Goal: Task Accomplishment & Management: Manage account settings

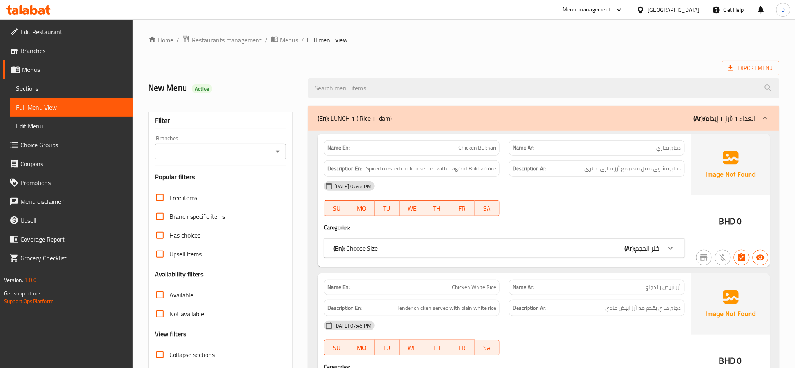
scroll to position [100, 0]
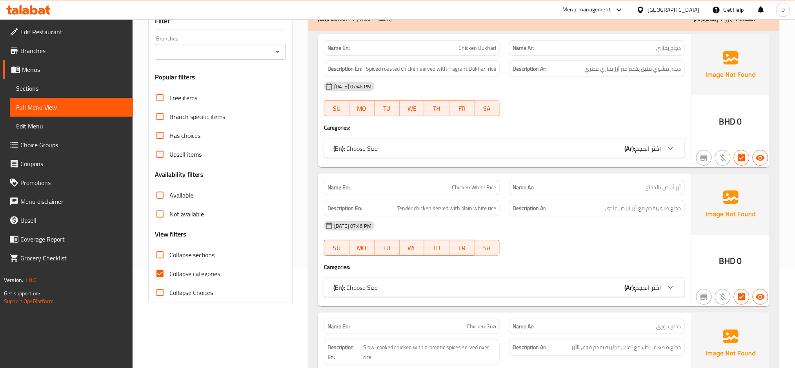
click at [207, 251] on span "Collapse sections" at bounding box center [191, 254] width 45 height 9
click at [169, 251] on input "Collapse sections" at bounding box center [160, 254] width 19 height 19
checkbox input "true"
click at [214, 271] on span "Collapse categories" at bounding box center [194, 273] width 51 height 9
click at [169, 271] on input "Collapse categories" at bounding box center [160, 273] width 19 height 19
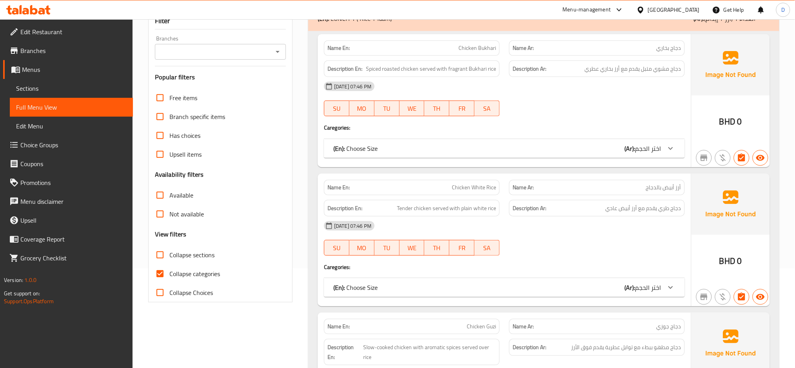
checkbox input "false"
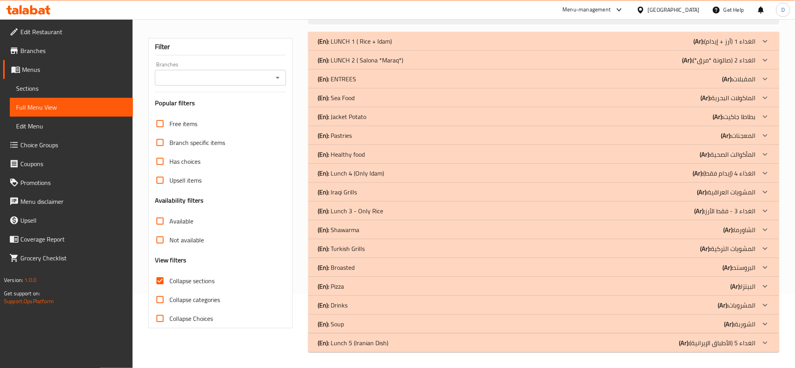
scroll to position [74, 0]
click at [379, 46] on div "(En): Shawarma (Ar): الشاورما" at bounding box center [537, 40] width 438 height 9
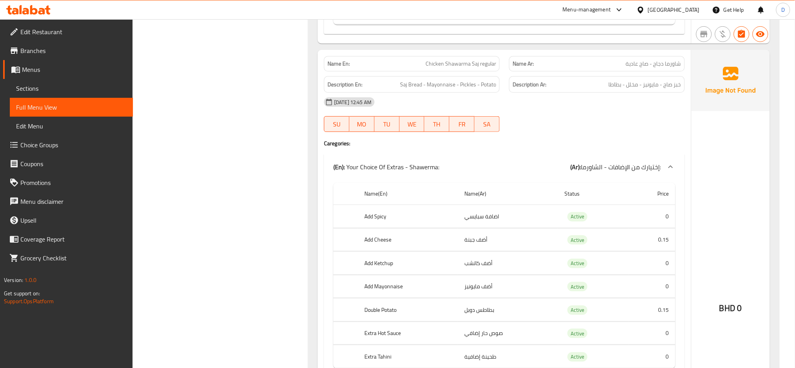
scroll to position [2333, 0]
click at [485, 68] on span "Chicken Shawarma Saj regular" at bounding box center [461, 64] width 71 height 8
copy span "Chicken Shawarma Saj regular"
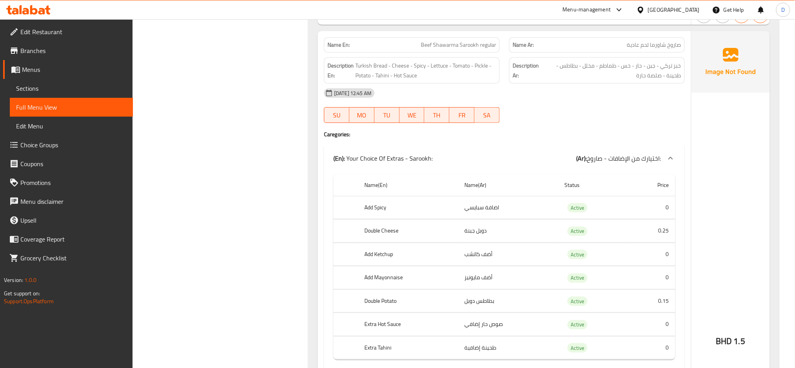
scroll to position [7682, 0]
click at [477, 47] on span "Beef Shawarma Sarookh regular" at bounding box center [458, 43] width 75 height 8
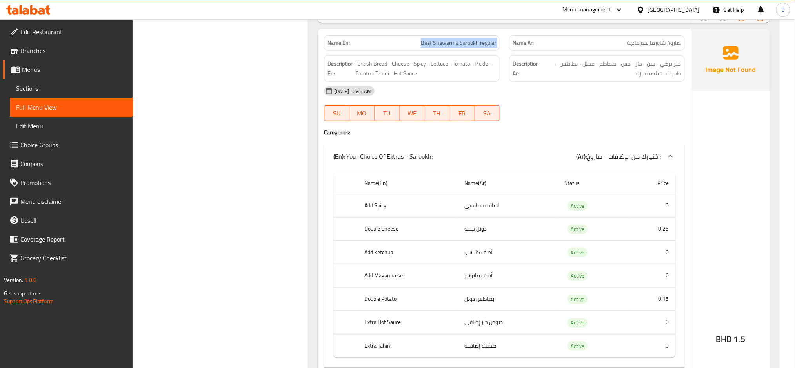
copy span "Beef Shawarma Sarookh regular"
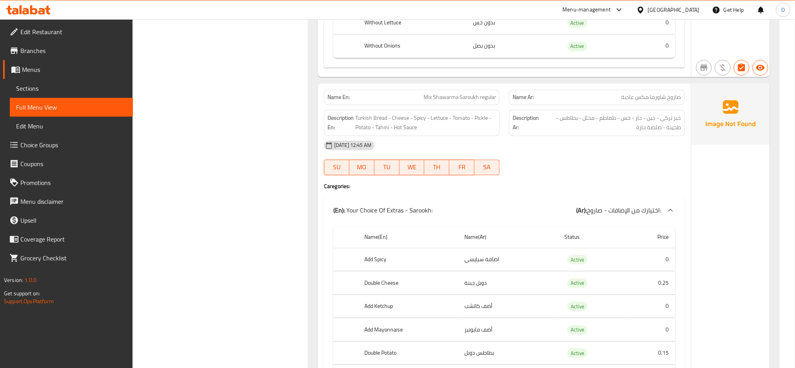
scroll to position [8254, 0]
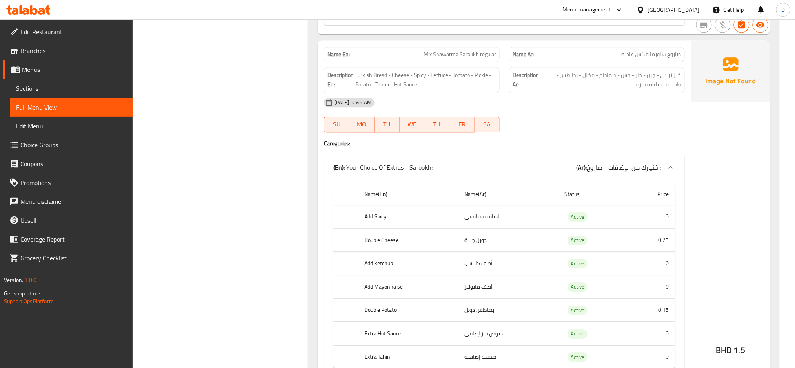
click at [483, 58] on span "Mix Shawarma Saroukh regular" at bounding box center [460, 54] width 73 height 8
copy span "Mix Shawarma Saroukh regular"
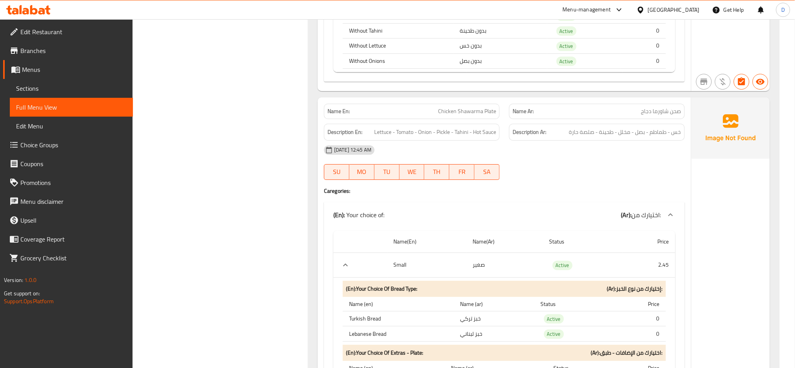
scroll to position [11849, 0]
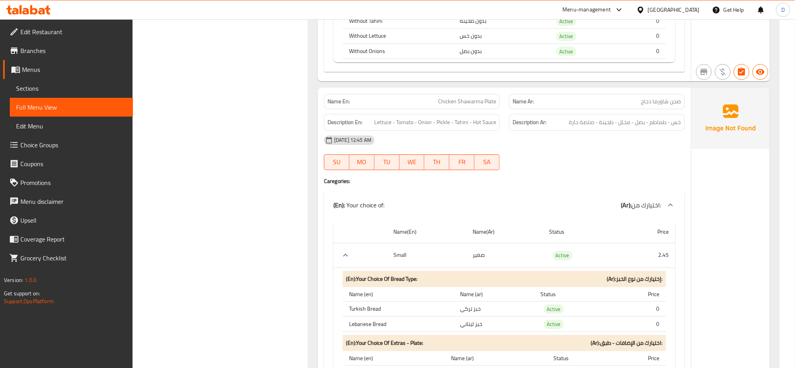
click at [480, 106] on span "Chicken Shawarma Plate" at bounding box center [467, 101] width 58 height 8
copy span "Chicken Shawarma Plate"
click at [480, 106] on span "Chicken Shawarma Plate" at bounding box center [467, 101] width 58 height 8
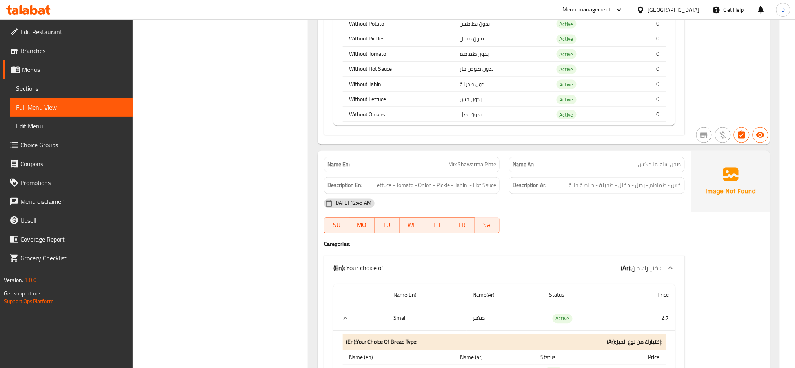
scroll to position [10168, 0]
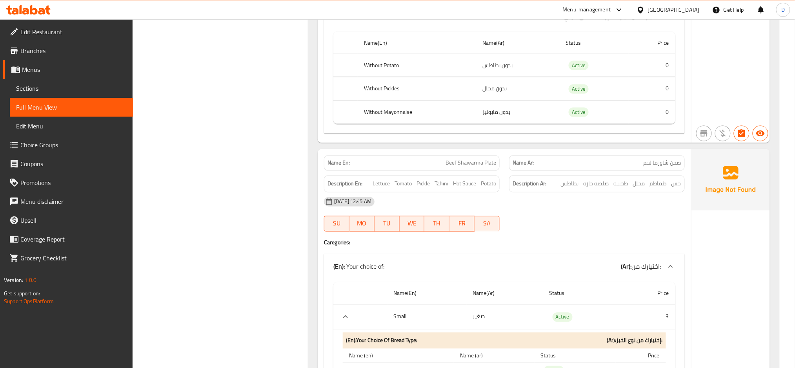
click at [468, 167] on span "Beef Shawarma Plate" at bounding box center [471, 163] width 51 height 8
copy span "Beef Shawarma Plate"
click at [468, 167] on span "Beef Shawarma Plate" at bounding box center [471, 163] width 51 height 8
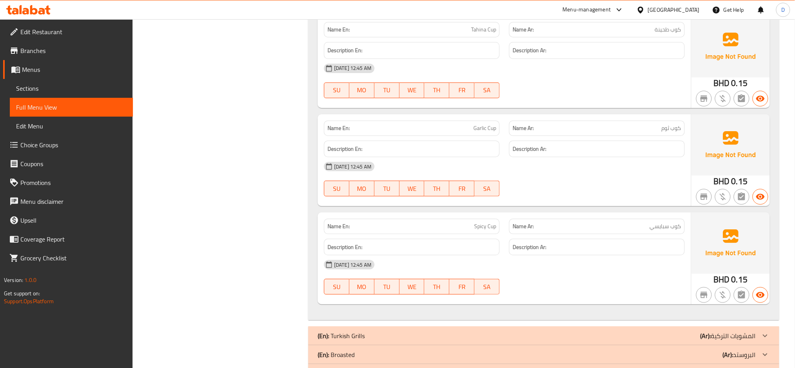
scroll to position [15154, 0]
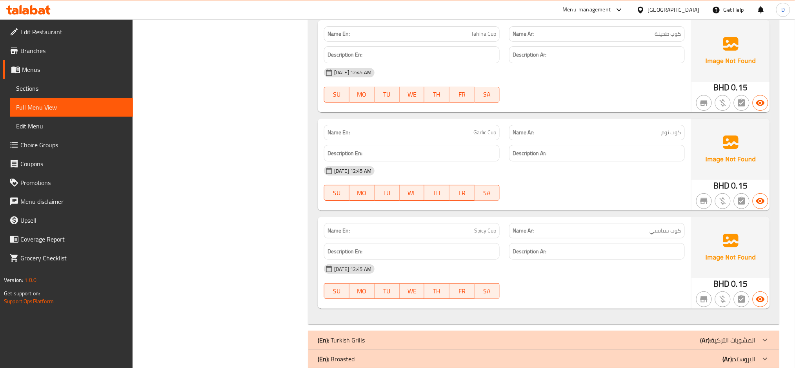
click at [491, 38] on span "Tahina Cup" at bounding box center [483, 34] width 25 height 8
copy span "Tahina Cup"
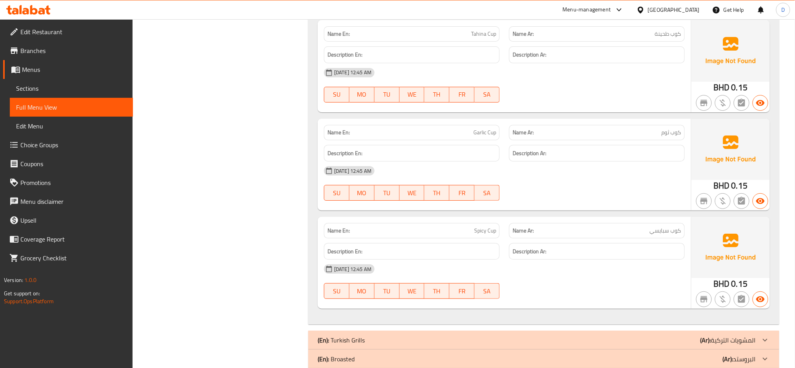
click at [469, 136] on p "Name En: Garlic Cup" at bounding box center [412, 132] width 169 height 8
copy span "Garlic Cup"
click at [480, 235] on span "Spicy Cup" at bounding box center [485, 230] width 22 height 8
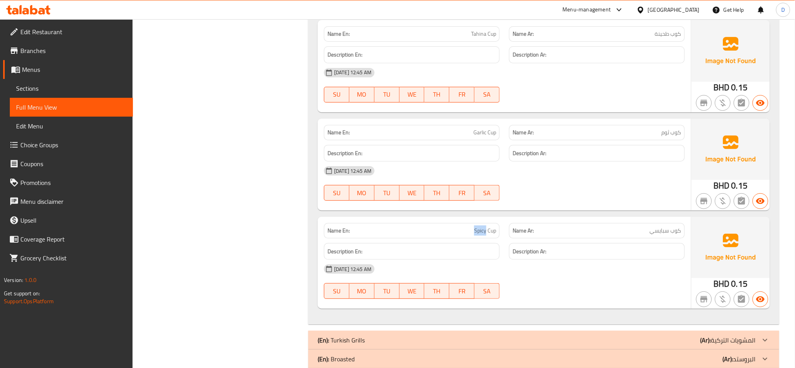
click at [480, 235] on span "Spicy Cup" at bounding box center [485, 230] width 22 height 8
copy span "Spicy Cup"
click at [480, 235] on span "Spicy Cup" at bounding box center [485, 230] width 22 height 8
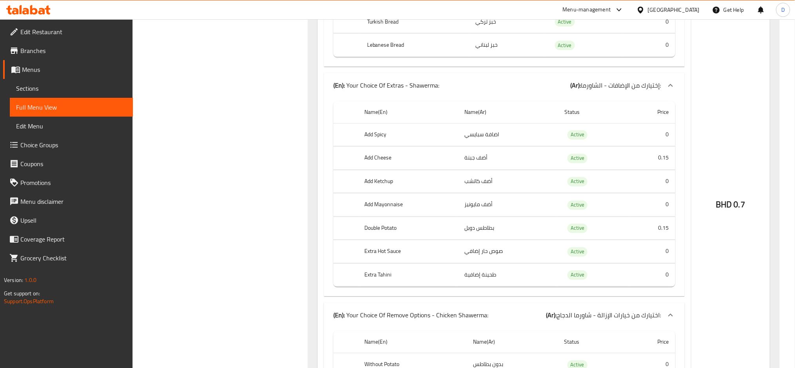
scroll to position [0, 0]
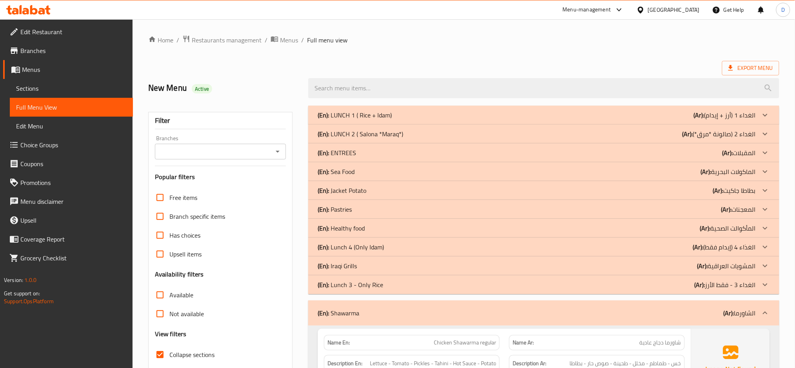
click at [602, 305] on div "(En): Shawarma (Ar): الشاورما" at bounding box center [543, 312] width 471 height 25
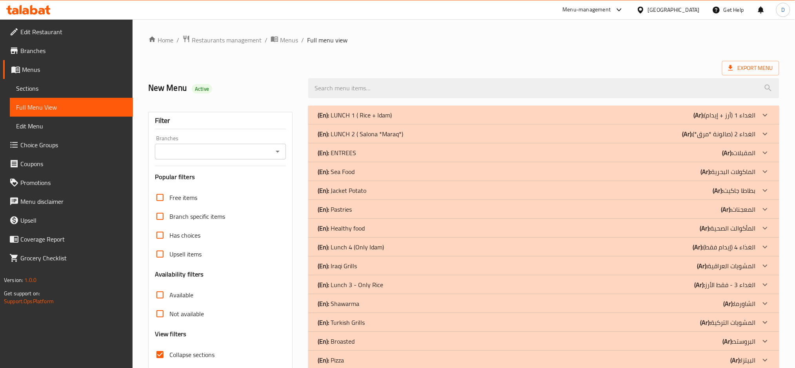
scroll to position [74, 0]
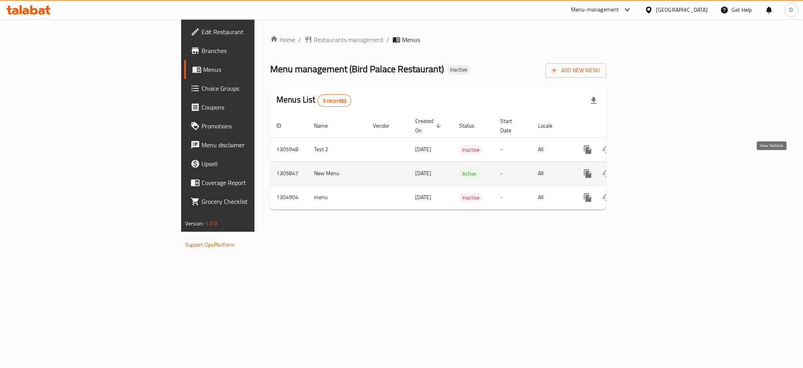
click at [654, 164] on link "enhanced table" at bounding box center [644, 173] width 19 height 19
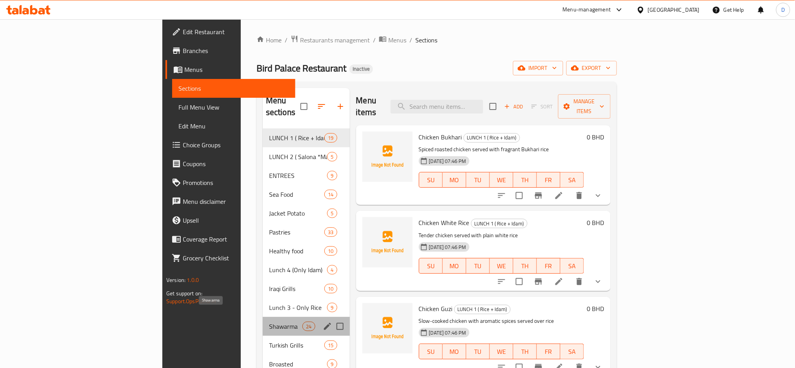
click at [269, 321] on span "Shawarma" at bounding box center [285, 325] width 33 height 9
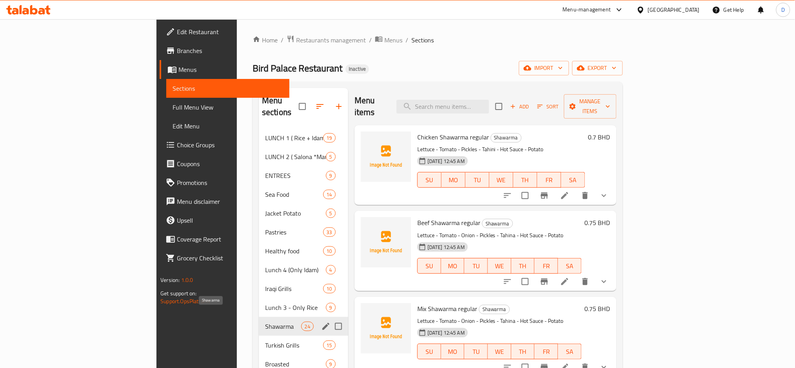
scroll to position [110, 0]
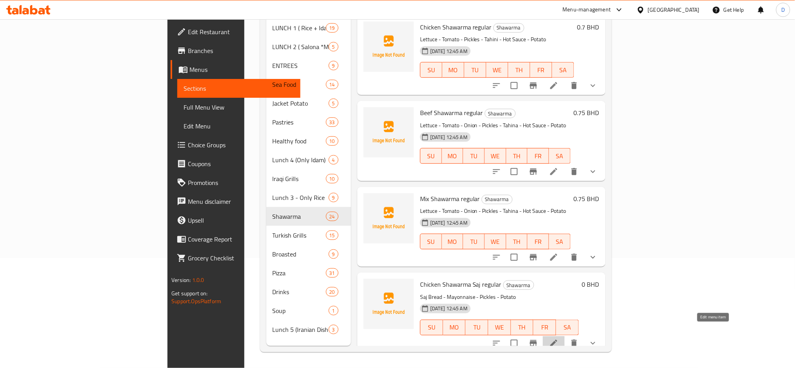
click at [559, 338] on icon at bounding box center [553, 342] width 9 height 9
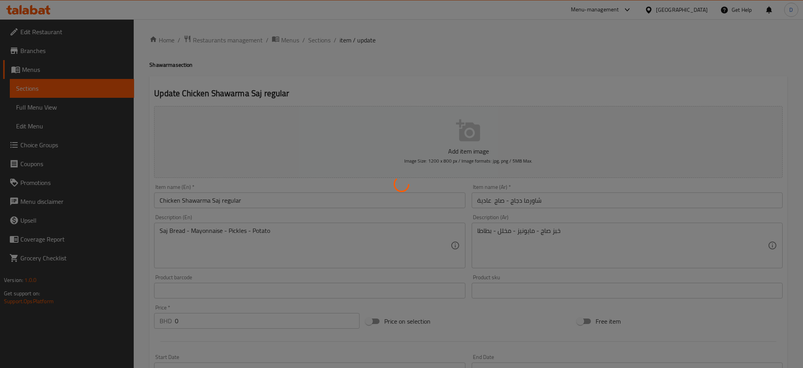
type input "إختيارك من الإضافات - الشاورما:"
type input "0"
type input "اختيارك من خيارات الإزالة - شاورما صاج:"
type input "0"
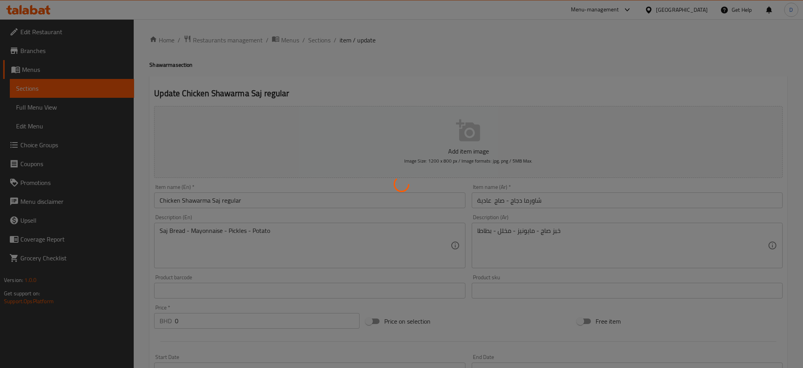
type input "1"
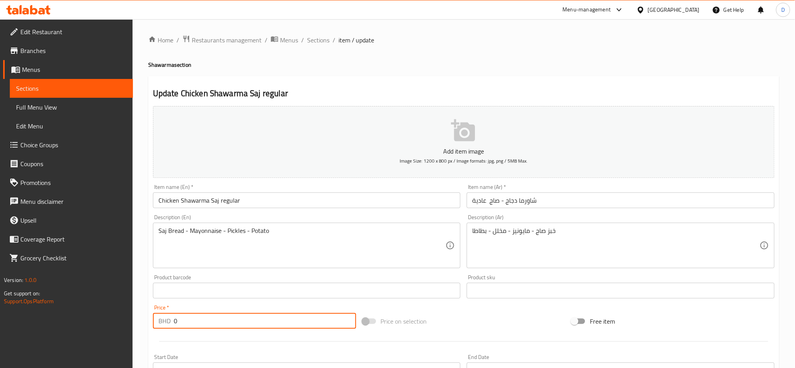
click at [274, 316] on input "0" at bounding box center [265, 321] width 182 height 16
type input "0.750"
click at [324, 38] on span "Sections" at bounding box center [318, 39] width 22 height 9
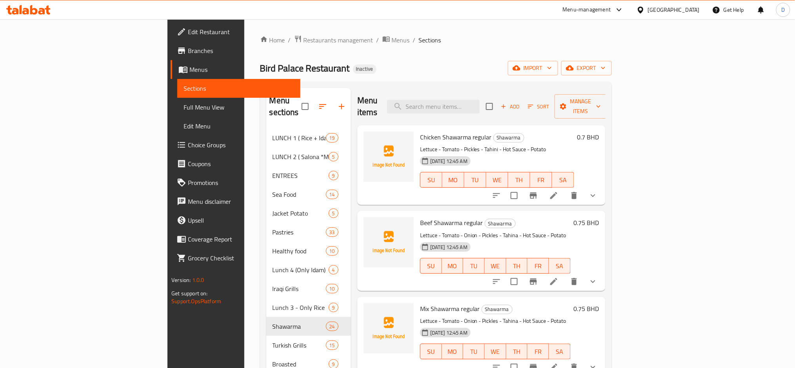
scroll to position [967, 0]
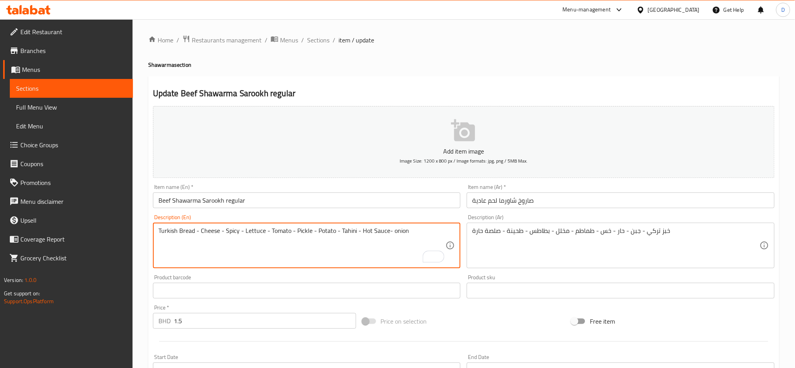
type textarea "Turkish Bread - Cheese - Spicy - Lettuce - Tomato - Pickle - Potato - Tahini - …"
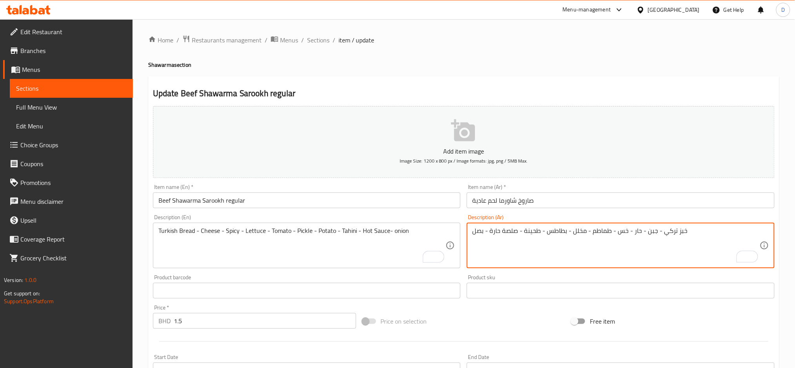
scroll to position [231, 0]
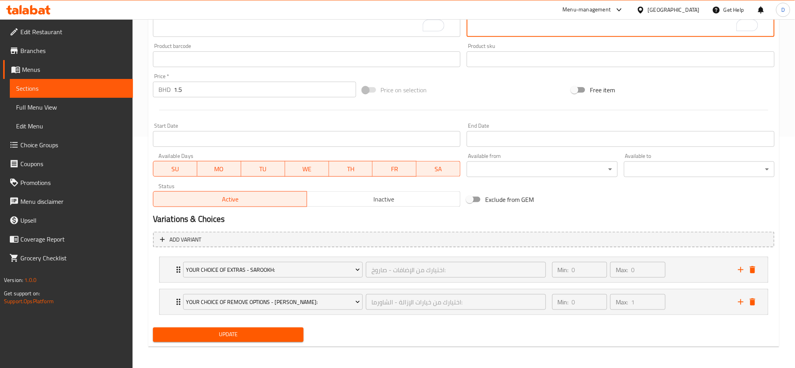
type textarea "خبز تركي - جبن - حار - خس - طماطم - مخلل - بطاطس - طحينة - صلصة حارة - بصل"
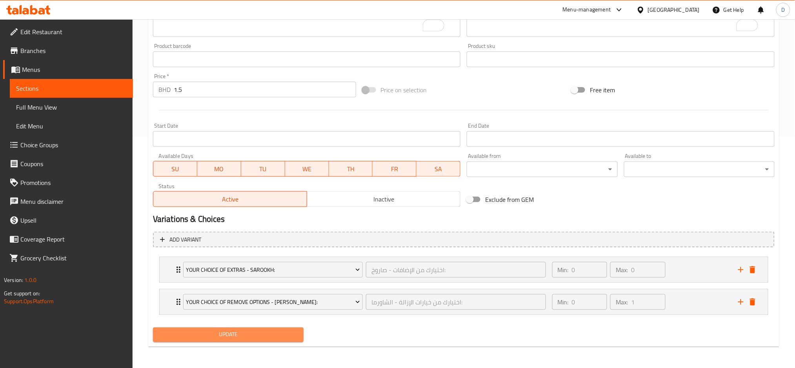
click at [279, 330] on span "Update" at bounding box center [228, 334] width 138 height 10
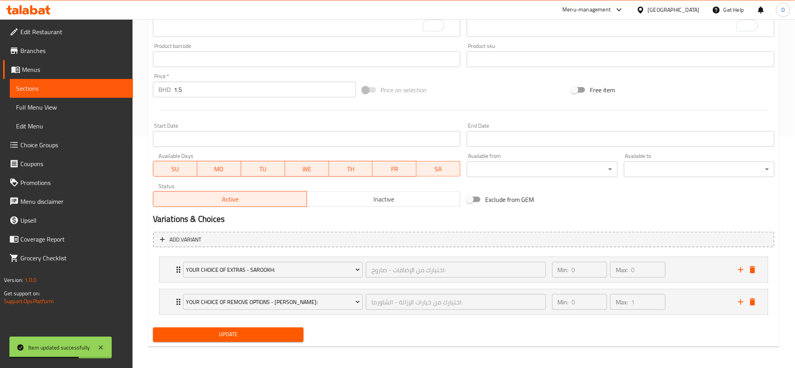
scroll to position [0, 0]
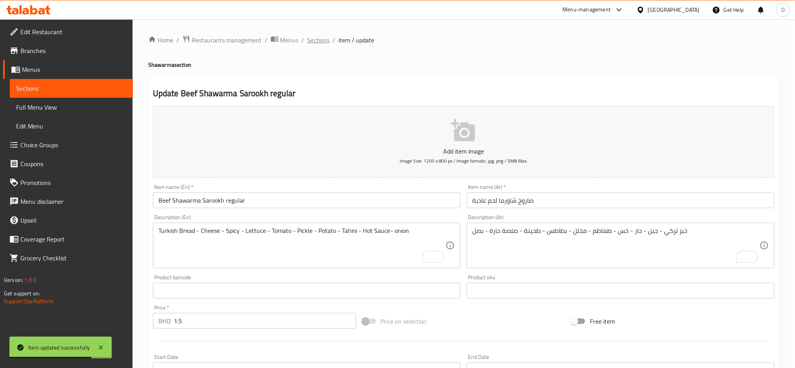
click at [322, 45] on span "Sections" at bounding box center [318, 39] width 22 height 9
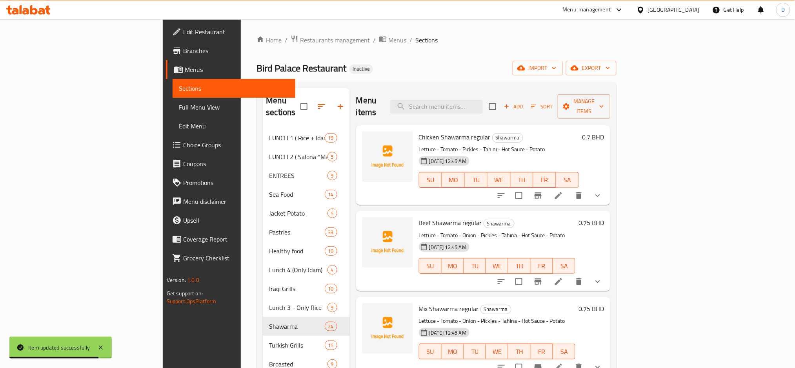
scroll to position [1053, 0]
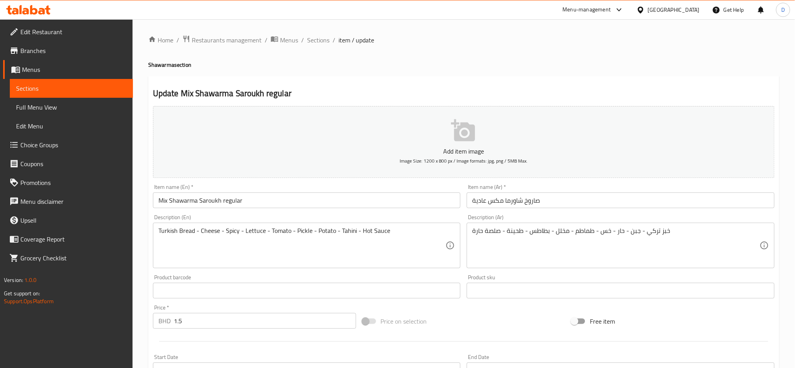
click at [415, 225] on div "Turkish Bread - Cheese - Spicy - Lettuce - Tomato - Pickle - Potato - Tahini - …" at bounding box center [307, 244] width 308 height 45
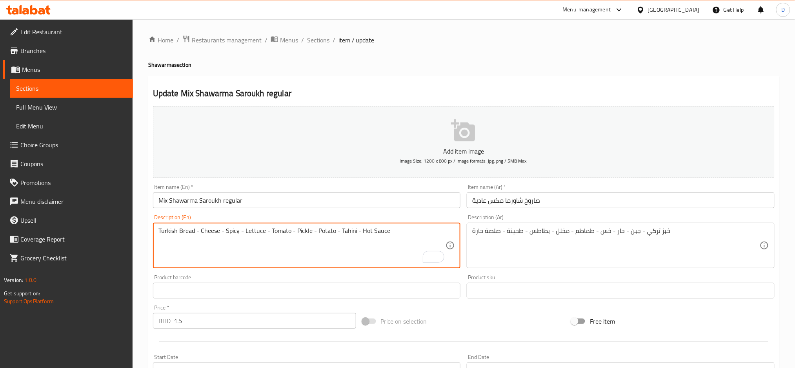
click at [411, 229] on textarea "Turkish Bread - Cheese - Spicy - Lettuce - Tomato - Pickle - Potato - Tahini - …" at bounding box center [302, 245] width 288 height 37
type textarea "Turkish Bread - Cheese - Spicy - Lettuce - Tomato - Pickle - Potato - Tahini - …"
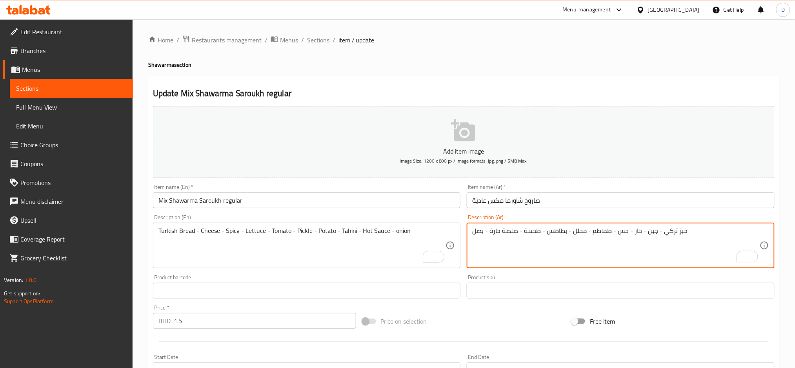
scroll to position [231, 0]
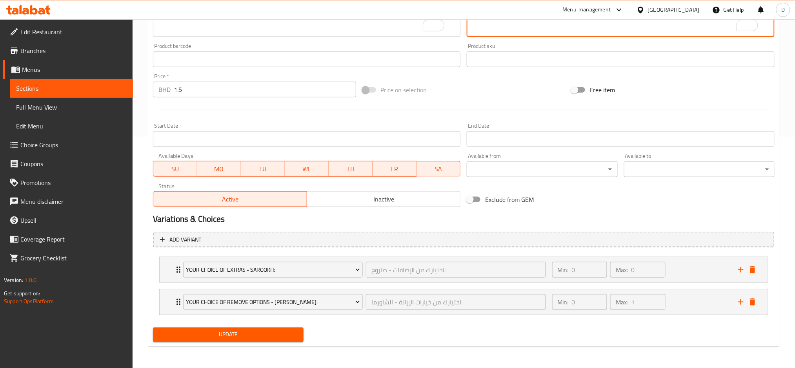
type textarea "خبز تركي - جبن - حار - خس - طماطم - مخلل - بطاطس - طحينة - صلصة حارة - بصل"
click at [295, 327] on button "Update" at bounding box center [228, 334] width 151 height 15
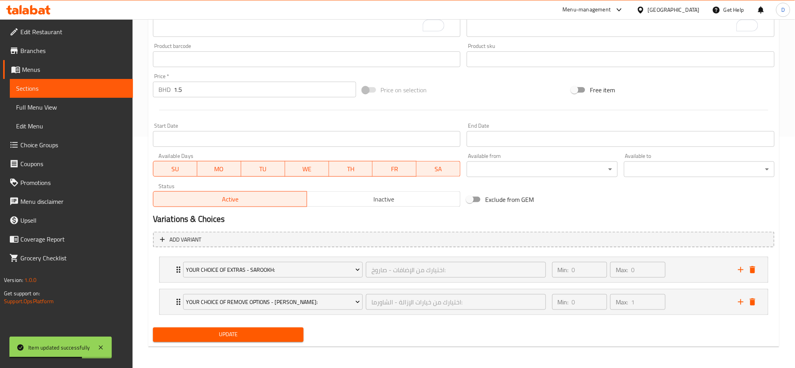
scroll to position [0, 0]
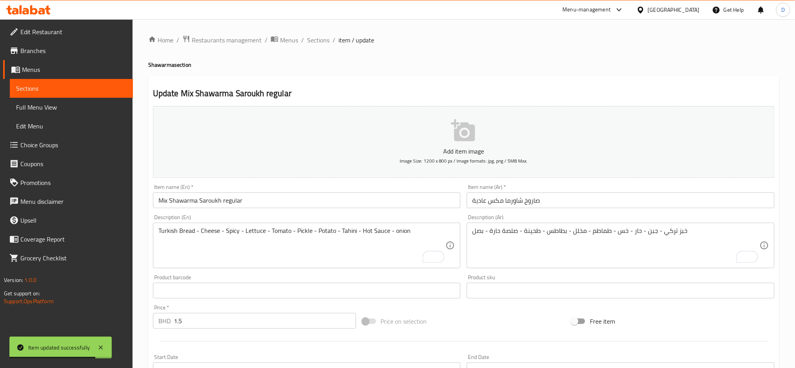
drag, startPoint x: 317, startPoint y: 33, endPoint x: 324, endPoint y: 47, distance: 16.1
click at [324, 47] on div "Home / Restaurants management / Menus / Sections / item / update Shawarma secti…" at bounding box center [464, 309] width 662 height 580
click at [324, 47] on div "Home / Restaurants management / Menus / Sections / item / update Shawarma secti…" at bounding box center [463, 309] width 631 height 549
click at [323, 43] on span "Sections" at bounding box center [318, 39] width 22 height 9
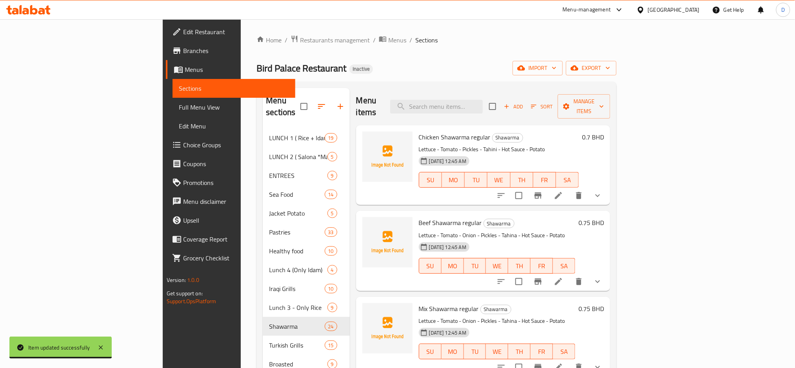
scroll to position [1481, 0]
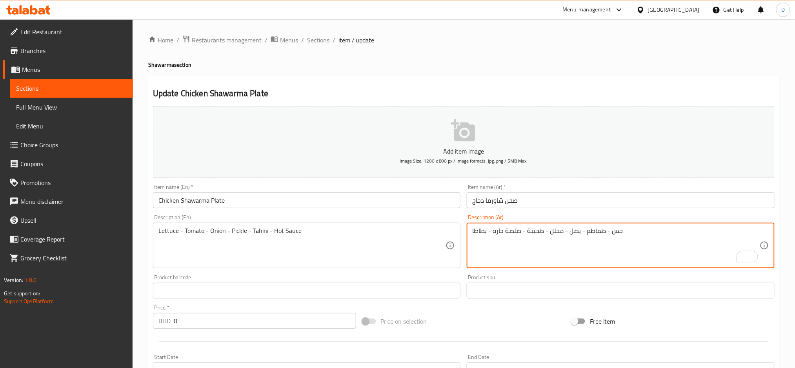
type textarea "خس - طماطم - بصل - مخلل - طحينة - صلصة حارة - بطاطا"
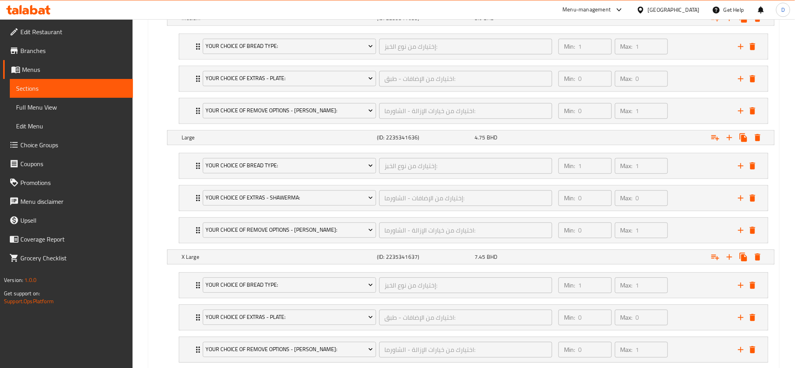
scroll to position [636, 0]
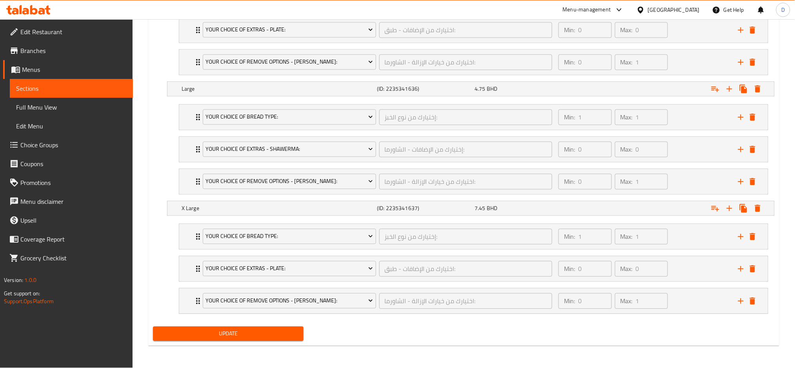
type textarea "Lettuce - Tomato - Onion - Pickle - Tahini - Hot Sauce - potato"
click at [261, 329] on span "Update" at bounding box center [228, 333] width 138 height 10
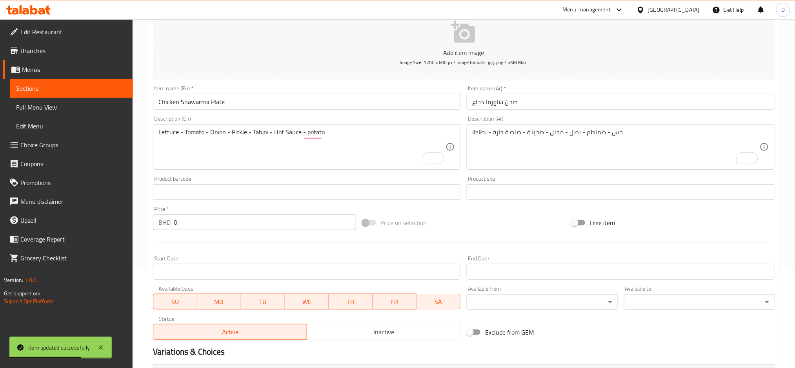
scroll to position [0, 0]
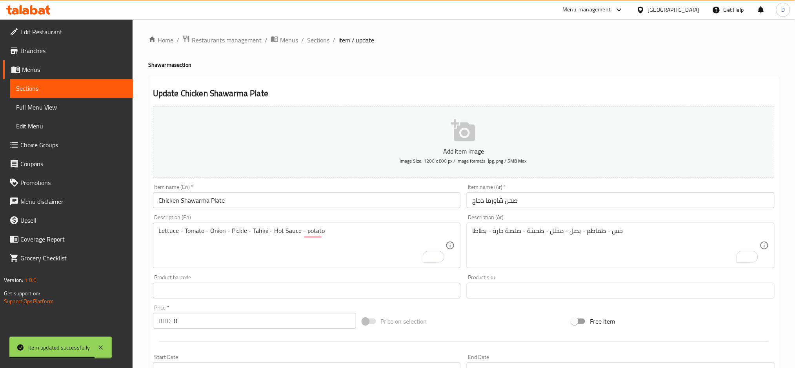
click at [326, 40] on span "Sections" at bounding box center [318, 39] width 22 height 9
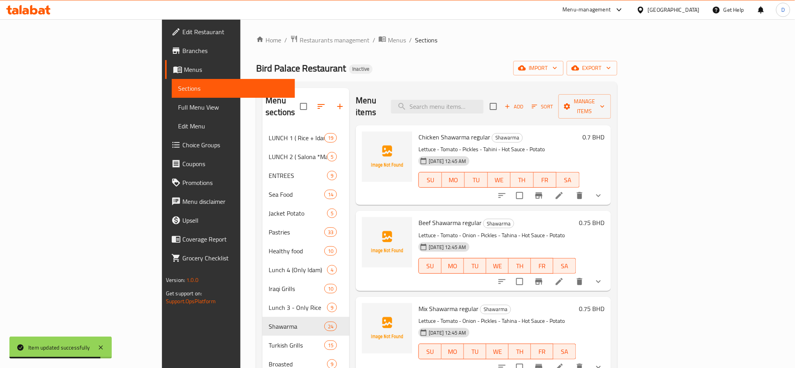
scroll to position [1396, 0]
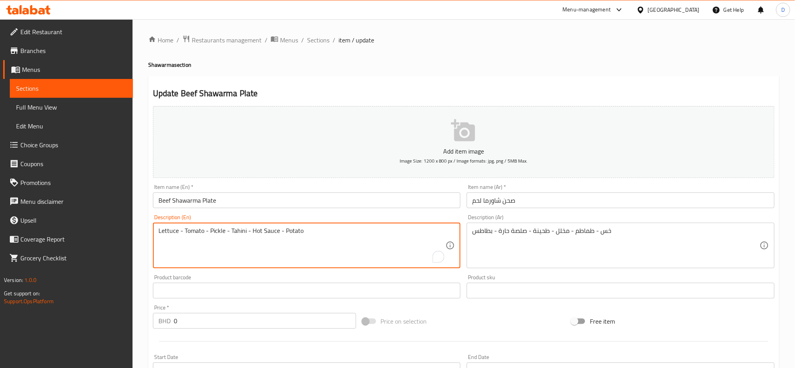
click at [397, 236] on textarea "Lettuce - Tomato - Pickle - Tahini - Hot Sauce - Potato" at bounding box center [302, 245] width 288 height 37
paste textarea "Onion - Pickle - Tahina - Hot Sauce"
type textarea "Lettuce - Tomato - Onion - Pickle - Tahina - Hot Sauce"
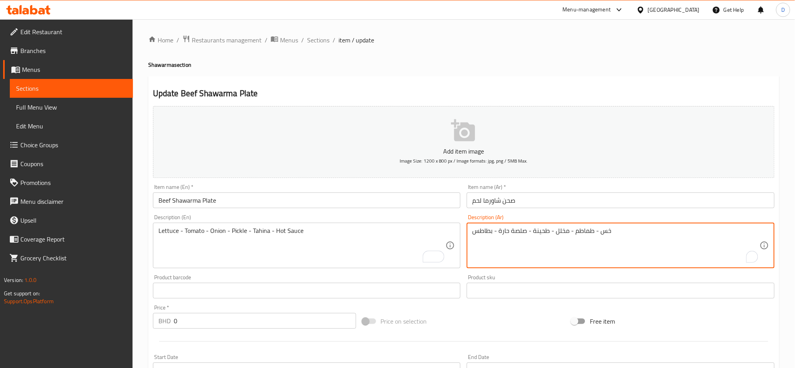
click at [560, 235] on textarea "خس - طماطم - مخلل - طحينة - صلصة حارة - بطاطس" at bounding box center [616, 245] width 288 height 37
type textarea "خس - طماطم - بصل - مخلل - طحينة - صوص حار"
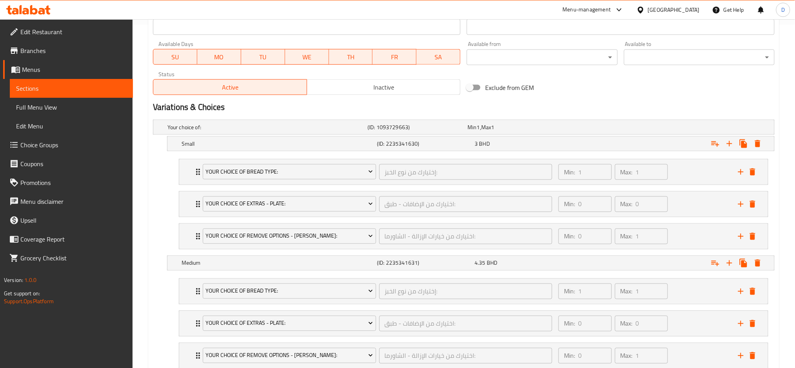
scroll to position [343, 0]
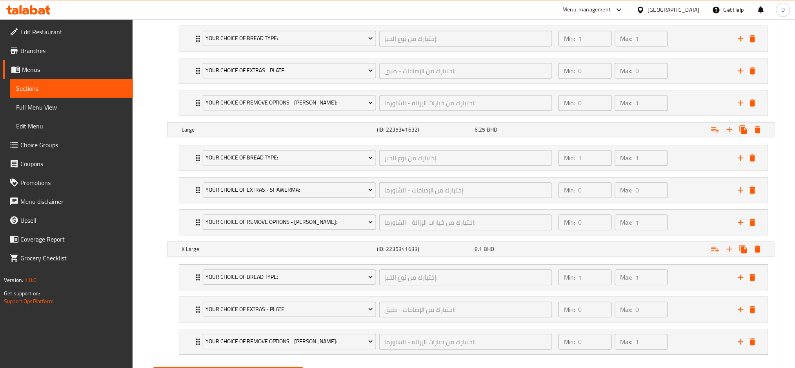
scroll to position [636, 0]
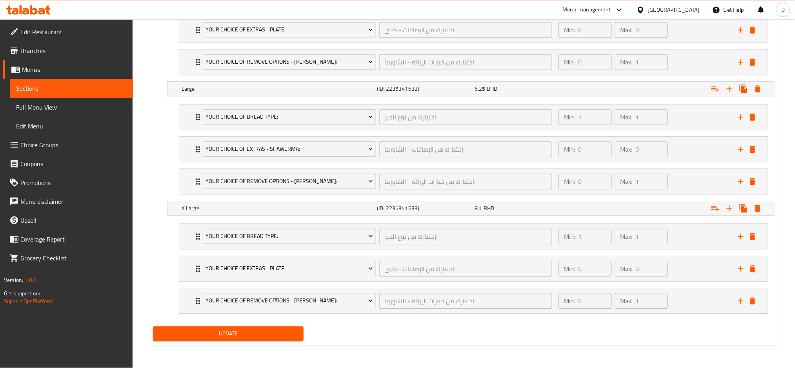
click at [471, 335] on div "Update" at bounding box center [464, 333] width 628 height 21
click at [251, 334] on span "Update" at bounding box center [228, 333] width 138 height 10
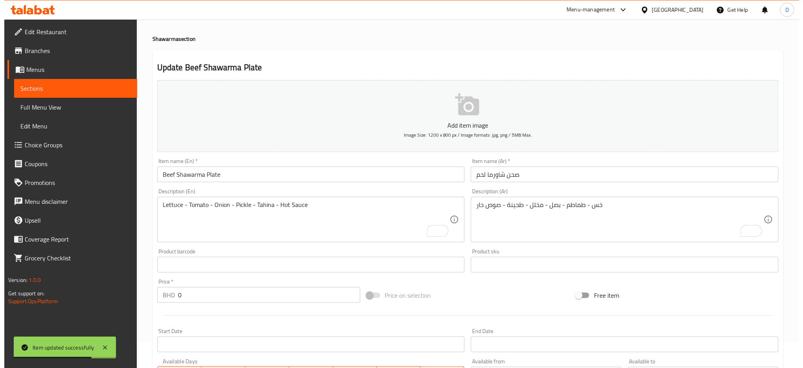
scroll to position [0, 0]
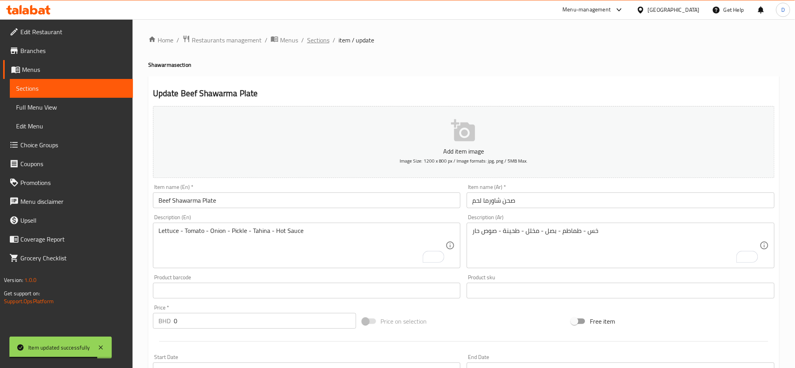
click at [324, 36] on span "Sections" at bounding box center [318, 39] width 22 height 9
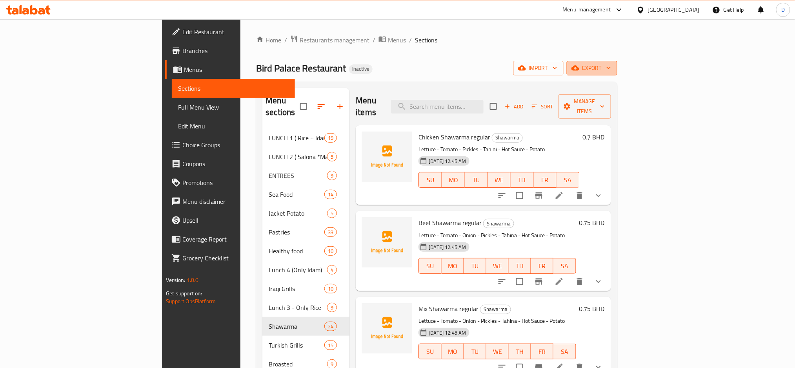
click at [611, 66] on span "export" at bounding box center [592, 68] width 38 height 10
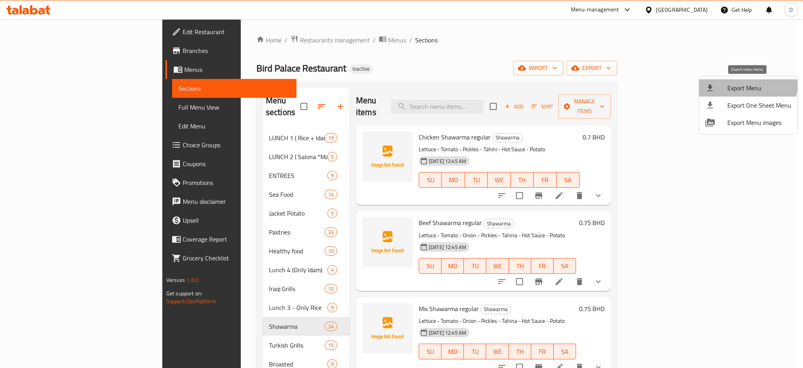
click at [743, 83] on span "Export Menu" at bounding box center [760, 87] width 64 height 9
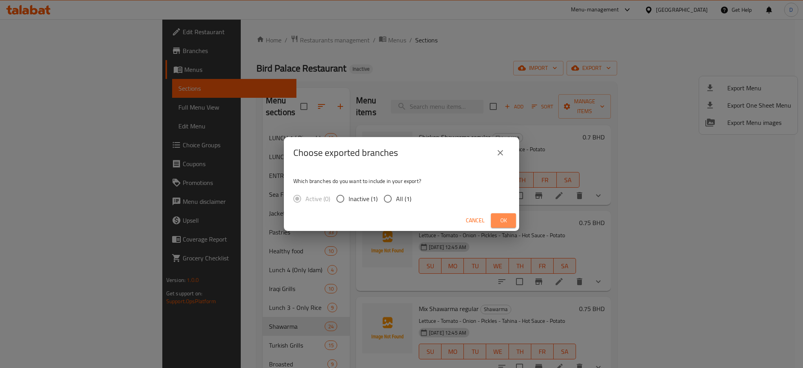
click at [503, 222] on span "Ok" at bounding box center [503, 220] width 13 height 10
